Goal: Task Accomplishment & Management: Manage account settings

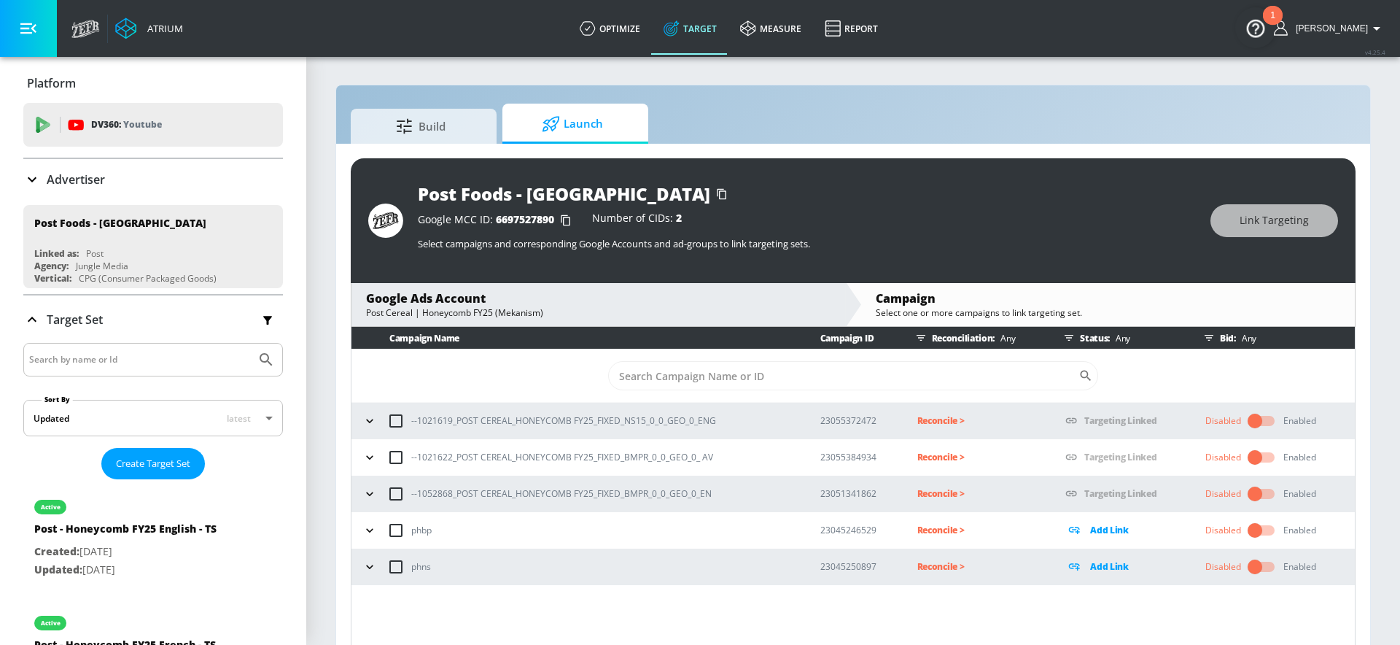
click at [508, 424] on p "--1021619_POST CEREAL_HONEYCOMB FY25_FIXED_NS15_0_0_GEO_0_ENG" at bounding box center [563, 420] width 305 height 15
copy p "--1021619_POST CEREAL_HONEYCOMB FY25_FIXED_NS15_0_0_GEO_0_ENG"
click at [923, 424] on p "Reconcile >" at bounding box center [979, 420] width 125 height 17
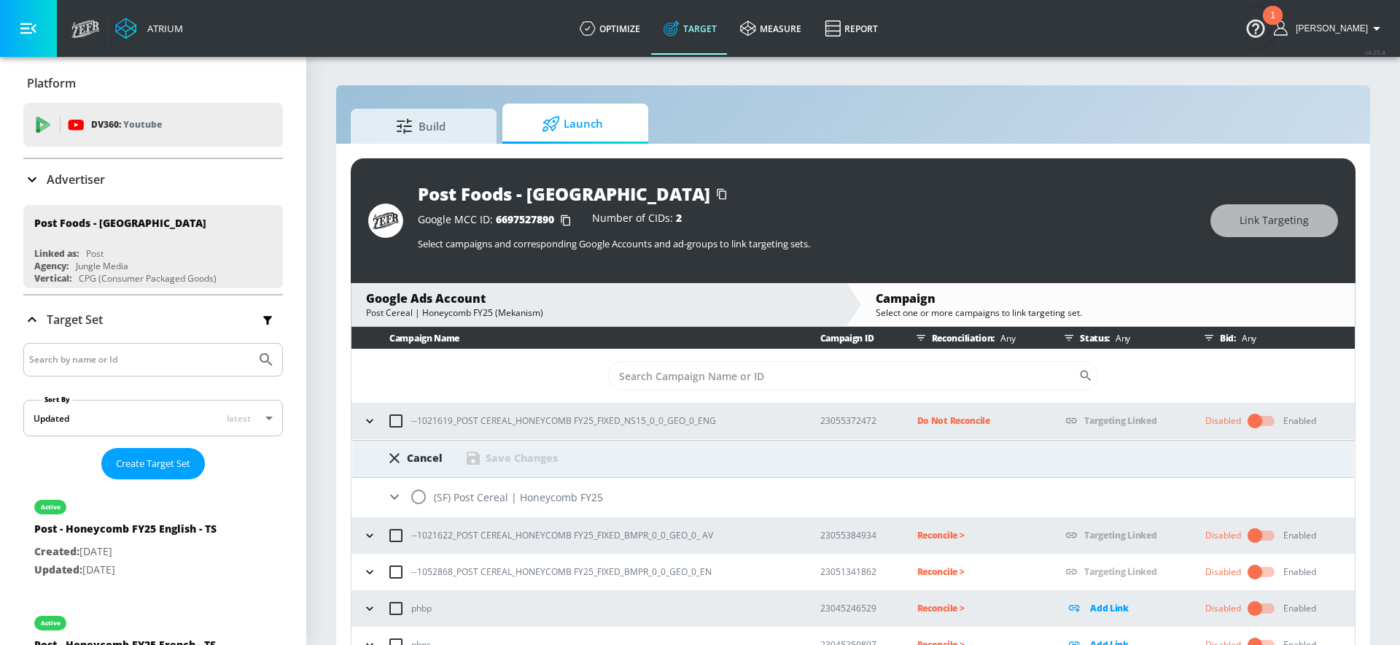
click at [418, 492] on input "radio" at bounding box center [418, 496] width 31 height 31
radio input "true"
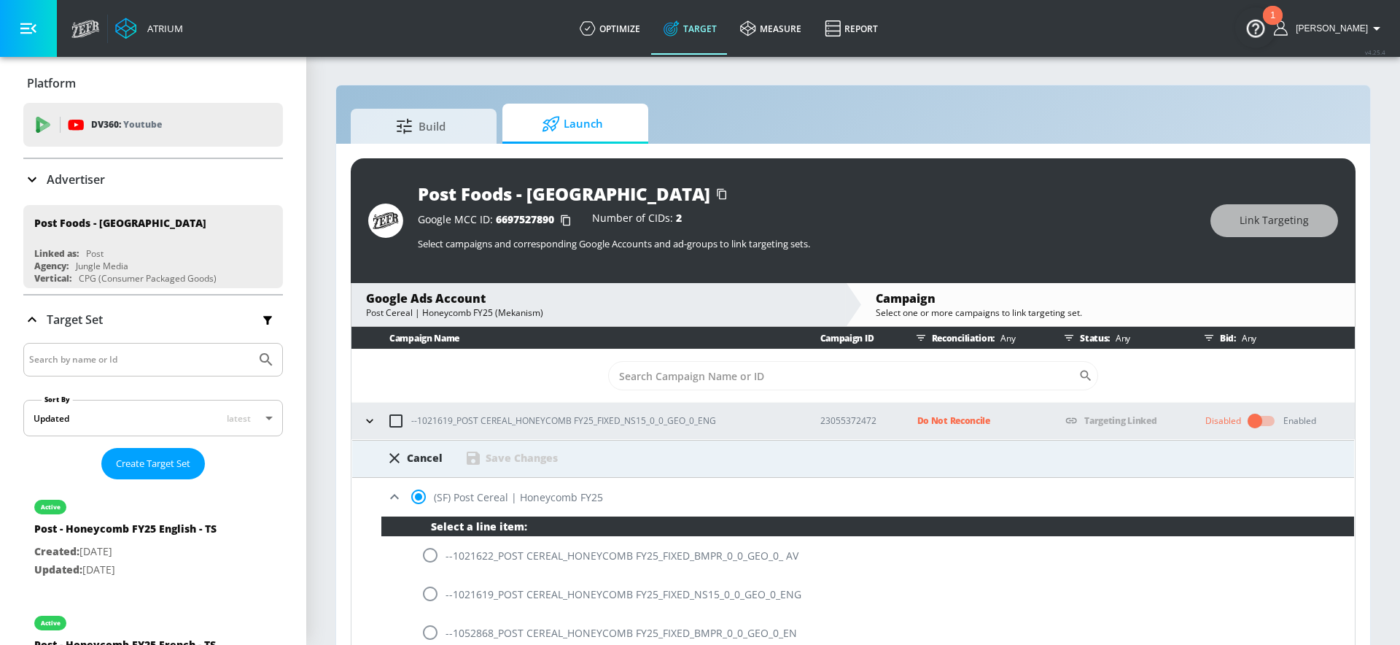
click at [431, 593] on input "radio" at bounding box center [430, 593] width 31 height 31
radio input "true"
click at [488, 460] on div "Save Changes" at bounding box center [522, 458] width 72 height 14
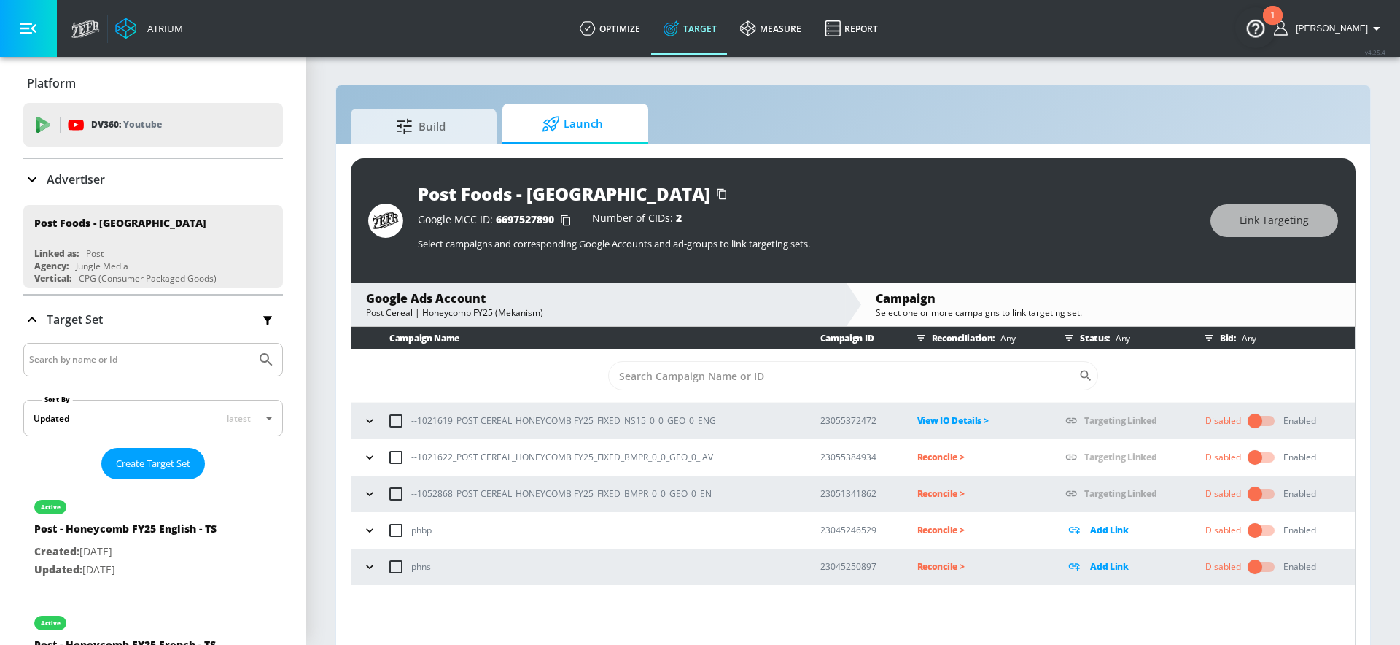
click at [503, 453] on p "--1021622_POST CEREAL_HONEYCOMB FY25_FIXED_BMPR_0_0_GEO_0_ AV" at bounding box center [562, 456] width 302 height 15
copy p "--1021622_POST CEREAL_HONEYCOMB FY25_FIXED_BMPR_0_0_GEO_0_ AV"
click at [923, 459] on p "Reconcile >" at bounding box center [979, 457] width 125 height 17
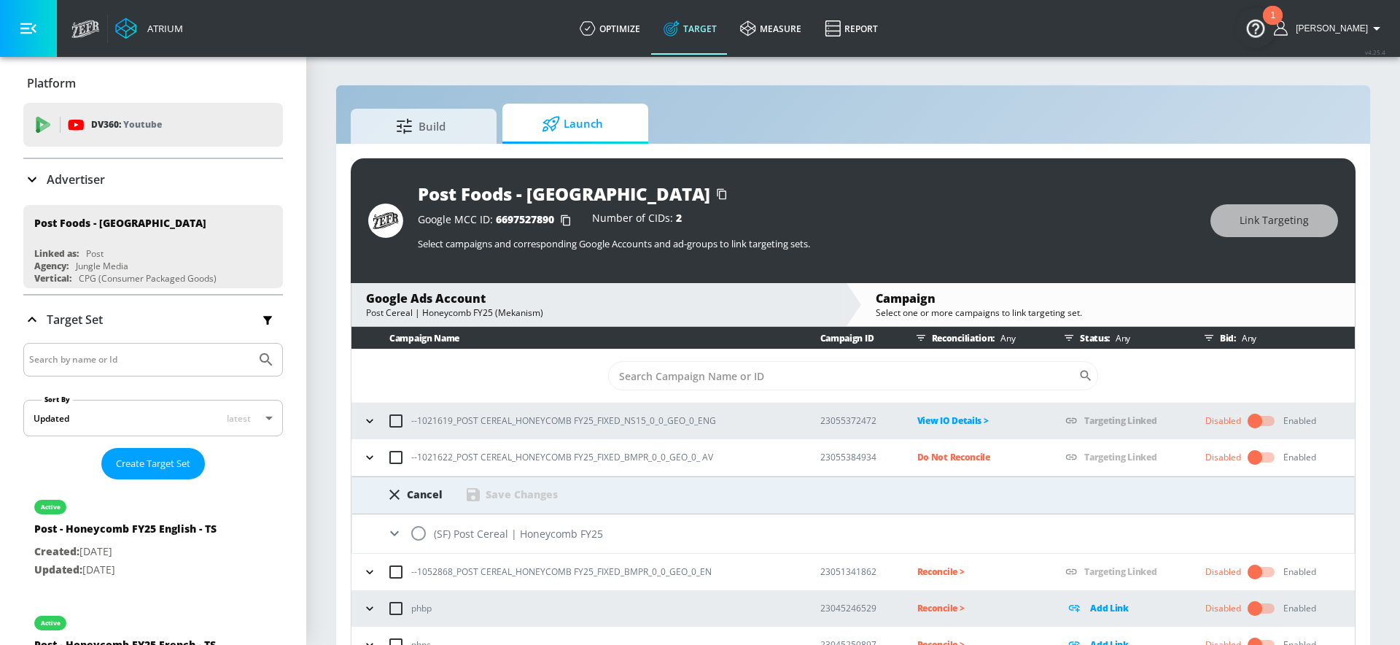
click at [422, 529] on input "radio" at bounding box center [418, 533] width 31 height 31
radio input "true"
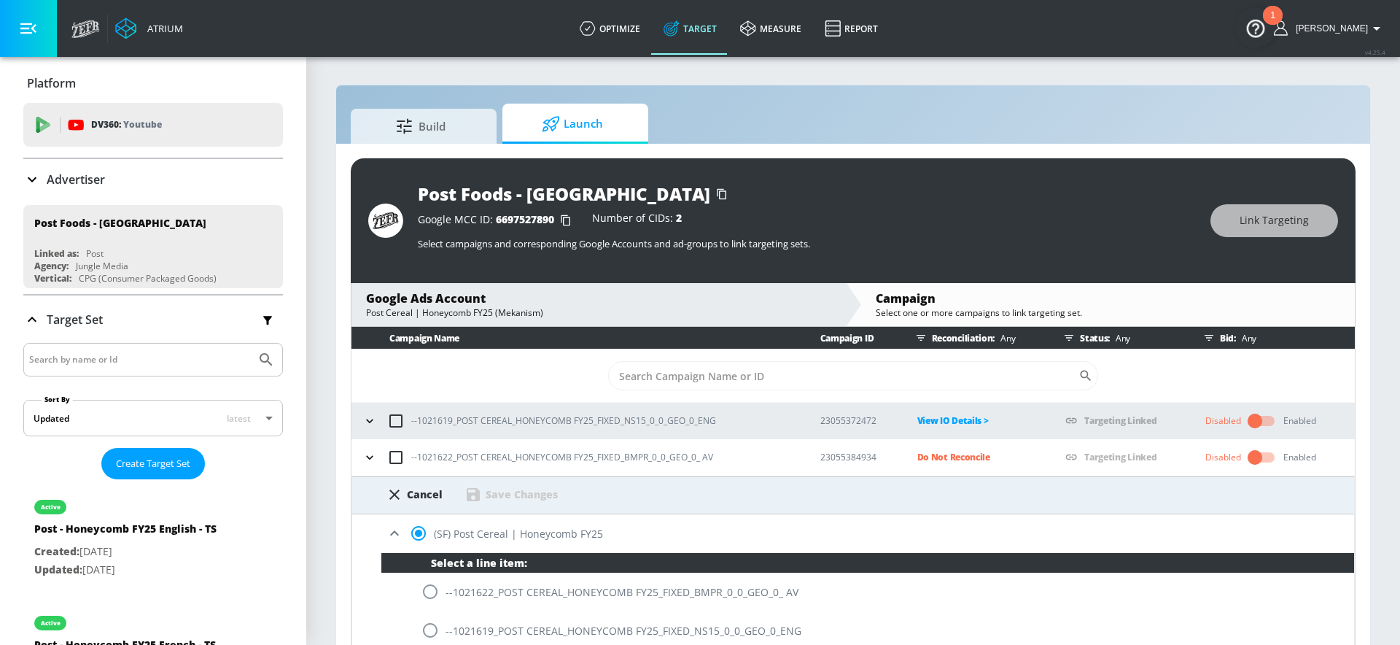
click at [433, 584] on input "radio" at bounding box center [430, 591] width 31 height 31
radio input "true"
click at [493, 497] on div "Save Changes" at bounding box center [522, 494] width 72 height 14
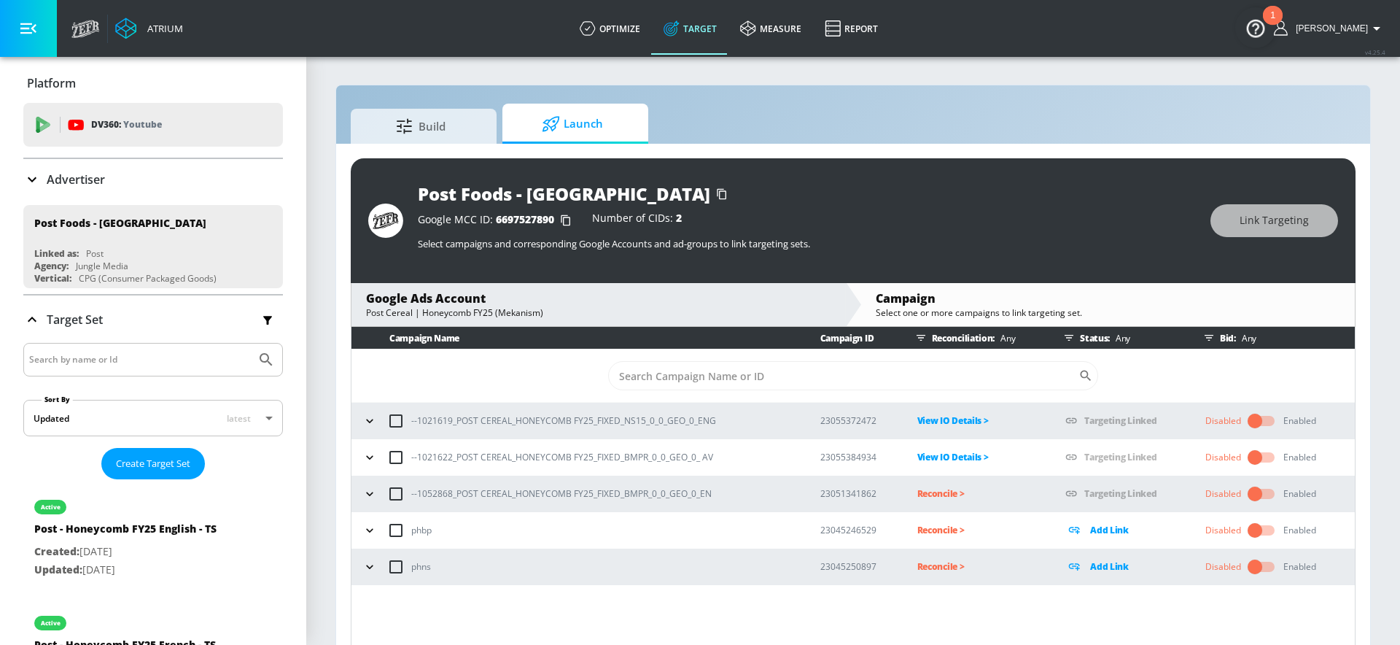
click at [522, 491] on p "--1052868_POST CEREAL_HONEYCOMB FY25_FIXED_BMPR_0_0_GEO_0_EN" at bounding box center [561, 493] width 300 height 15
copy p "--1052868_POST CEREAL_HONEYCOMB FY25_FIXED_BMPR_0_0_GEO_0_EN"
click at [940, 494] on p "Reconcile >" at bounding box center [979, 493] width 125 height 17
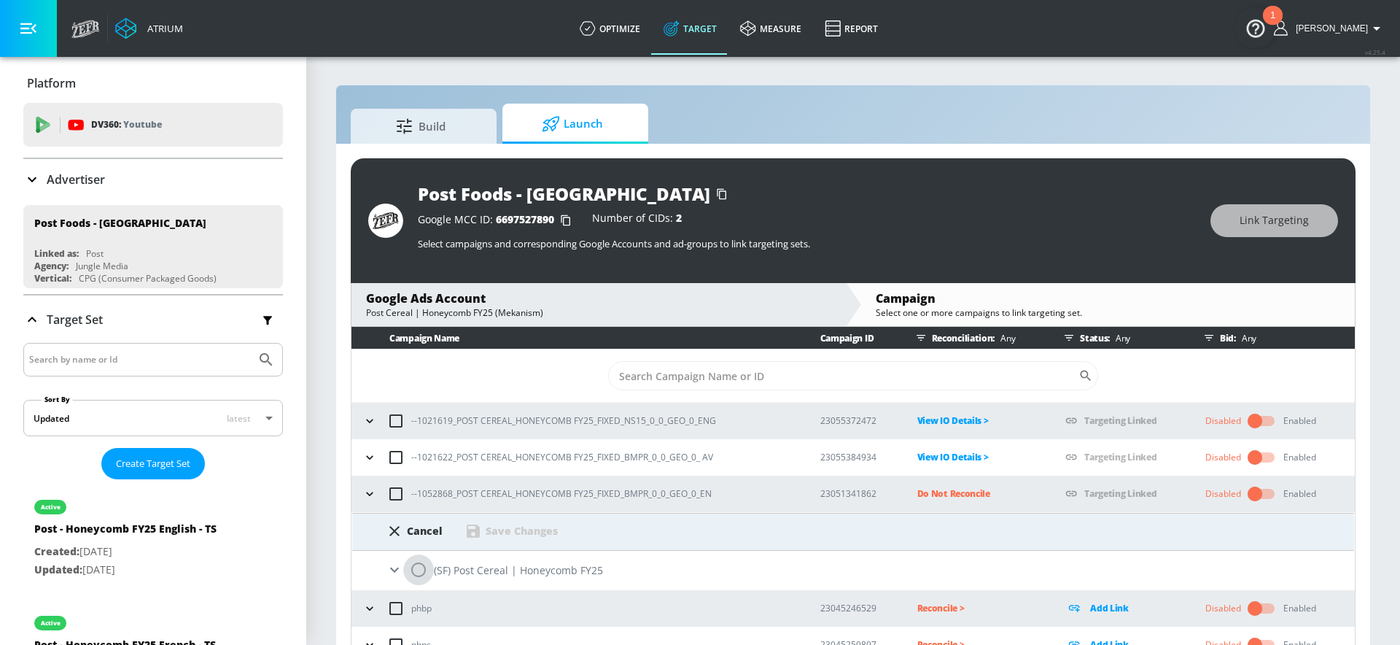
click at [410, 570] on input "radio" at bounding box center [418, 569] width 31 height 31
radio input "true"
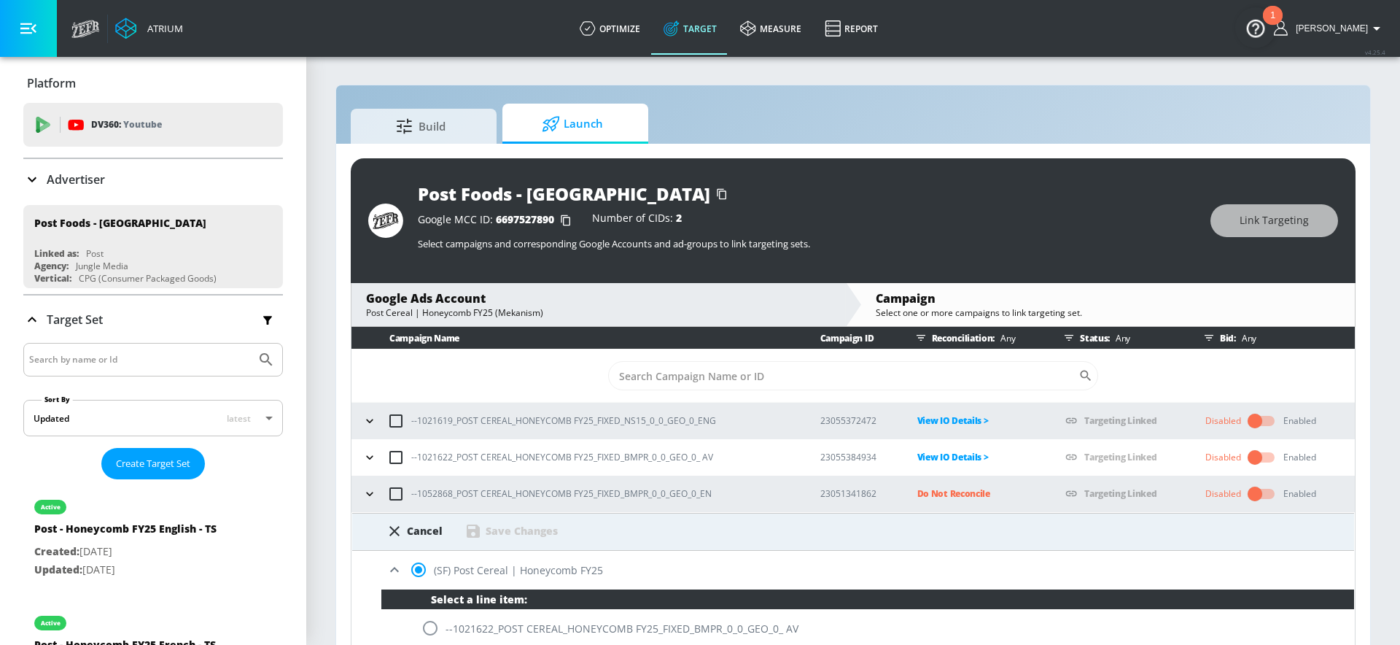
scroll to position [149, 0]
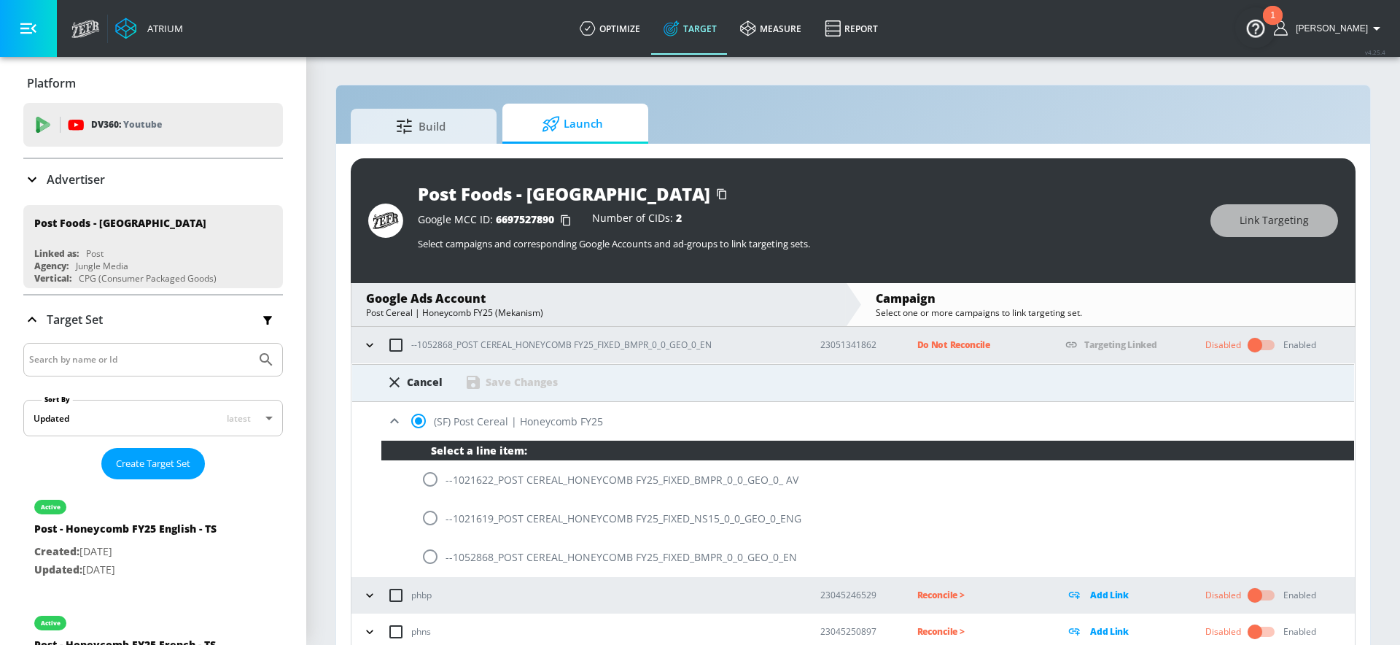
click at [430, 555] on input "radio" at bounding box center [430, 556] width 31 height 31
radio input "true"
click at [500, 381] on div "Save Changes" at bounding box center [522, 382] width 72 height 14
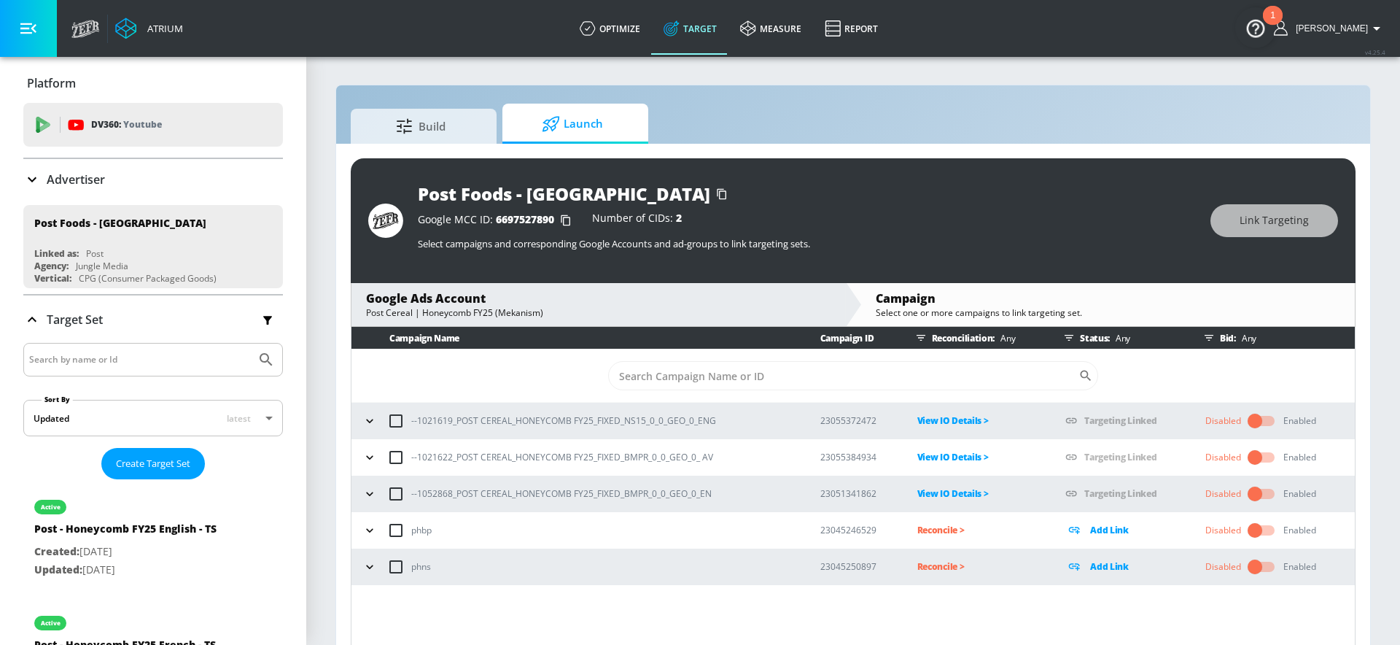
scroll to position [0, 0]
click at [368, 492] on icon "button" at bounding box center [369, 493] width 15 height 15
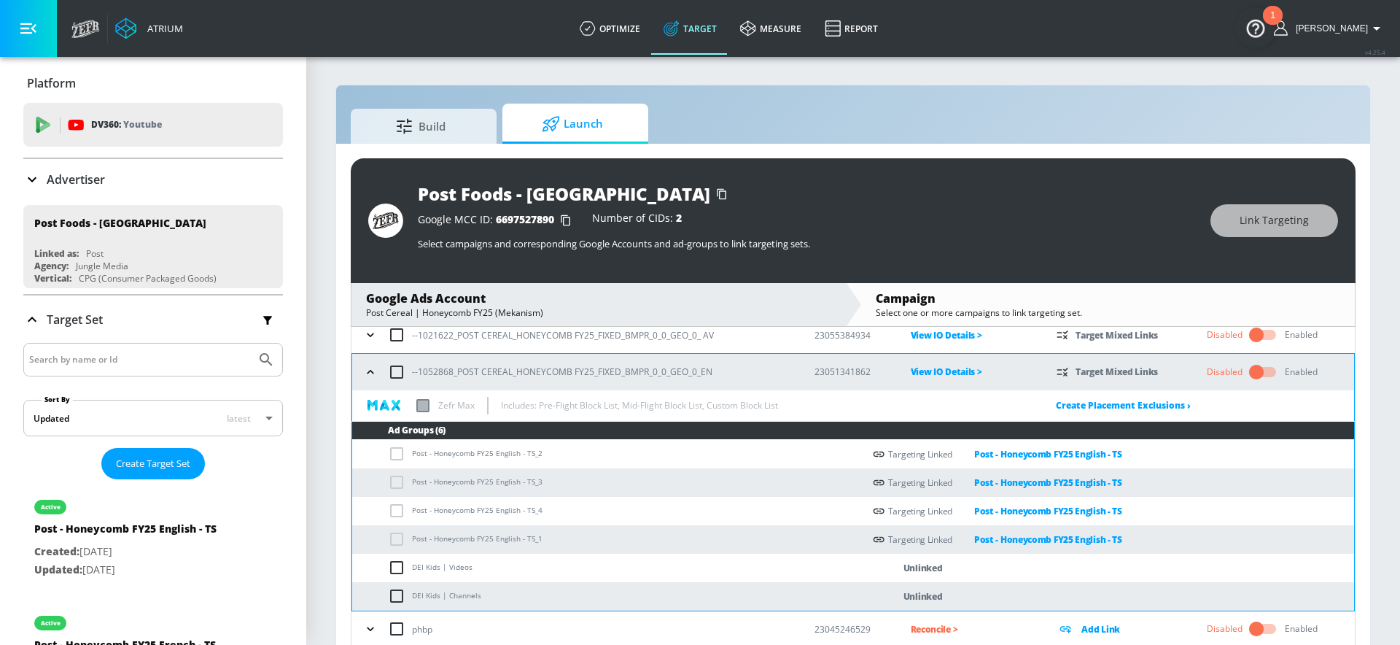
scroll to position [59, 0]
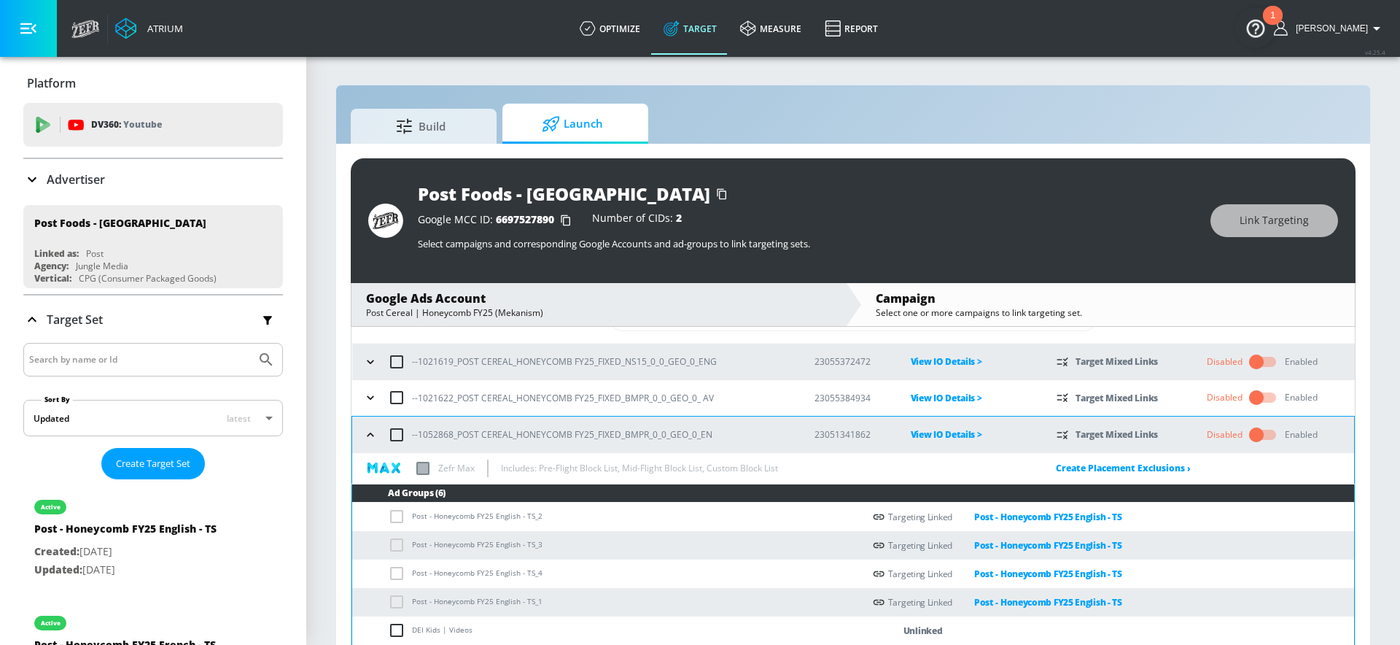
click at [370, 388] on button "button" at bounding box center [371, 398] width 22 height 22
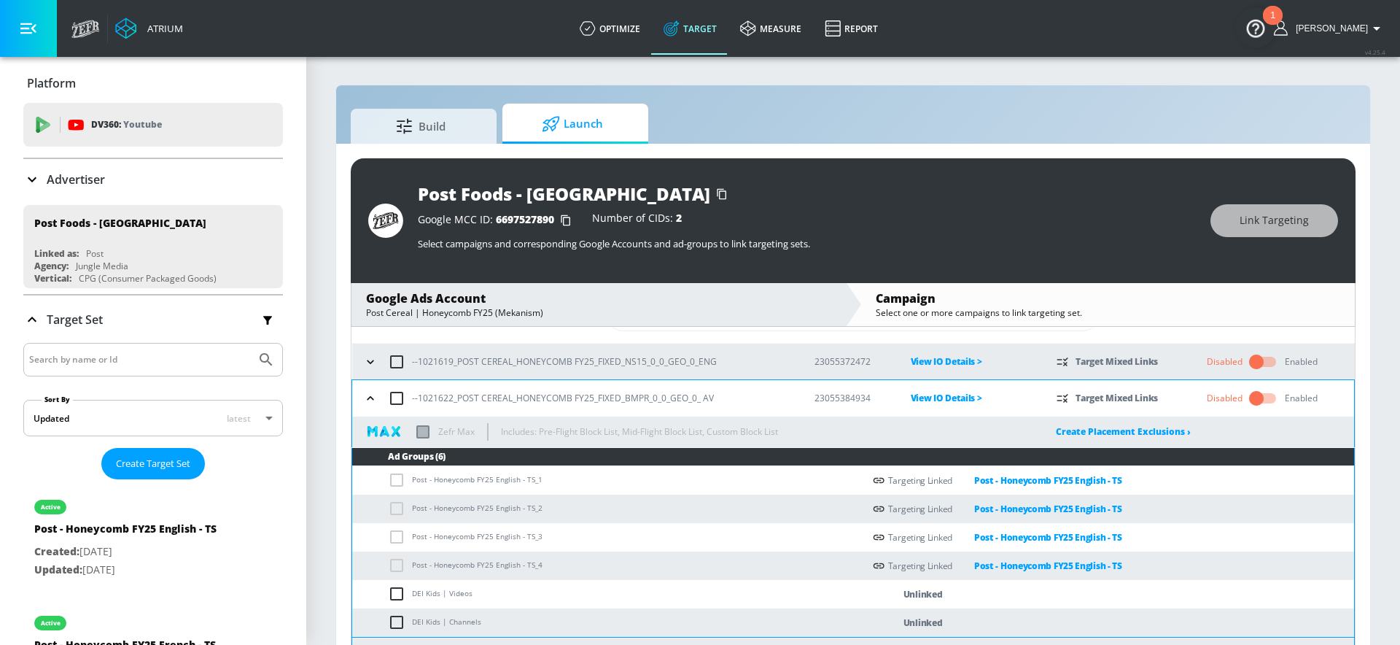
click at [370, 364] on icon "button" at bounding box center [370, 361] width 15 height 15
